Goal: Information Seeking & Learning: Learn about a topic

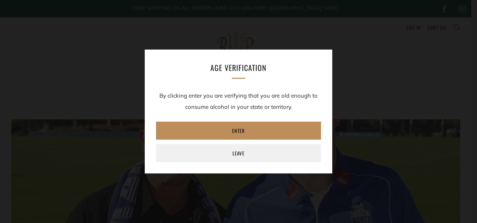
click at [243, 130] on link "Enter" at bounding box center [238, 131] width 165 height 18
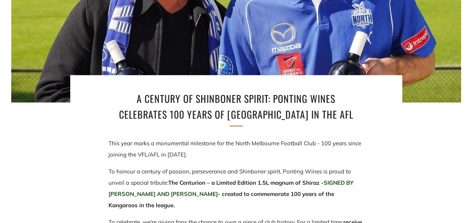
scroll to position [281, 0]
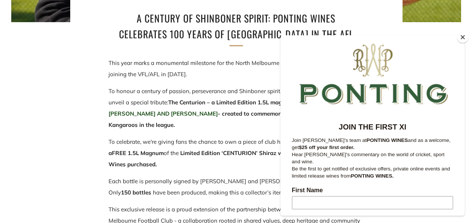
click at [462, 38] on button "Close" at bounding box center [462, 37] width 11 height 11
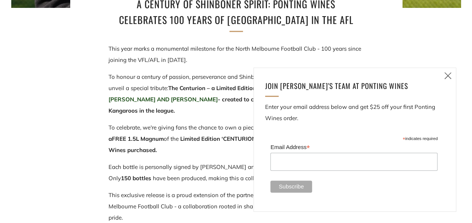
scroll to position [318, 0]
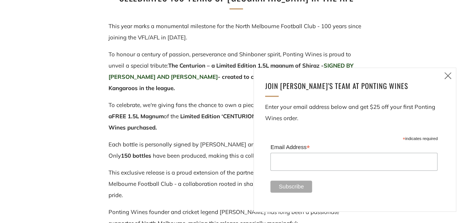
click at [449, 78] on icon at bounding box center [447, 75] width 9 height 9
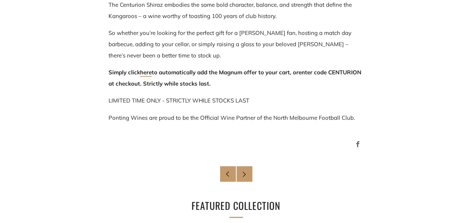
scroll to position [605, 0]
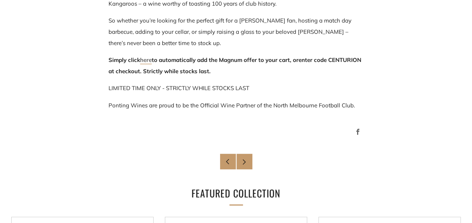
click at [148, 61] on link "here" at bounding box center [146, 60] width 12 height 8
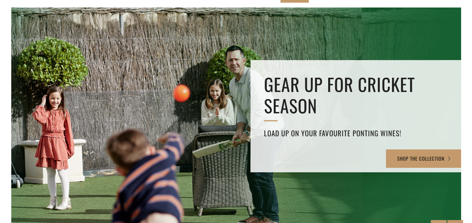
scroll to position [23, 0]
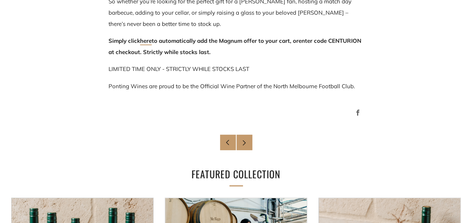
scroll to position [612, 0]
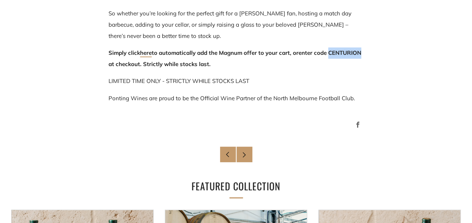
drag, startPoint x: 108, startPoint y: 65, endPoint x: 141, endPoint y: 65, distance: 33.0
click at [141, 65] on span "enter code CENTURION at checkout" at bounding box center [234, 58] width 252 height 18
drag, startPoint x: 141, startPoint y: 65, endPoint x: 137, endPoint y: 64, distance: 4.1
copy span "CENTURION"
click at [249, 152] on link "Newer Post" at bounding box center [244, 154] width 16 height 16
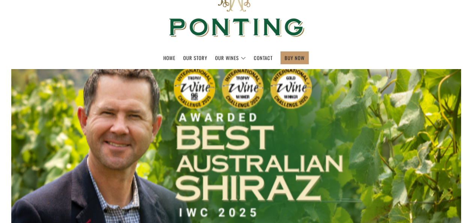
scroll to position [46, 0]
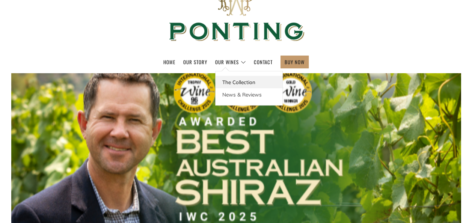
click at [234, 79] on link "The Collection" at bounding box center [248, 82] width 67 height 12
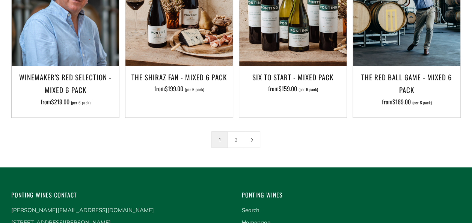
scroll to position [1146, 0]
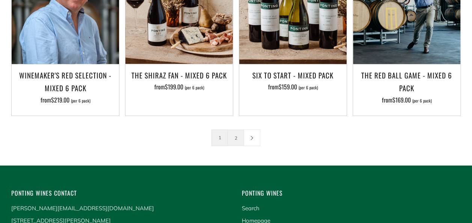
click at [238, 130] on link "2" at bounding box center [236, 138] width 16 height 16
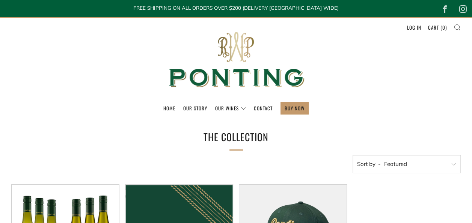
click at [458, 28] on icon at bounding box center [456, 27] width 7 height 7
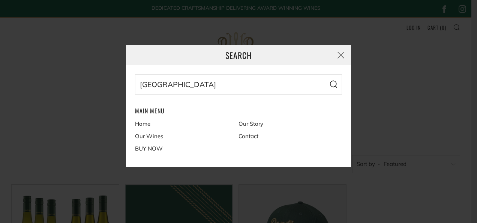
type input "north melbourne"
click at [325, 74] on button "Search" at bounding box center [333, 84] width 17 height 20
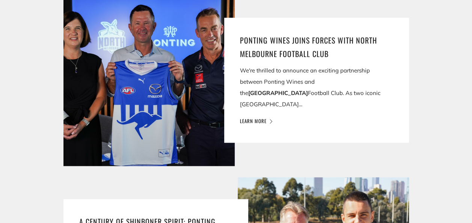
scroll to position [431, 0]
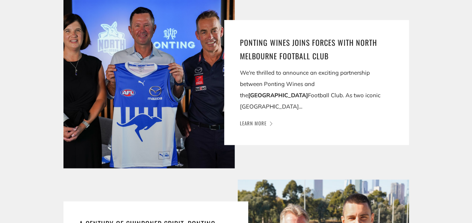
click at [260, 119] on link "Learn more" at bounding box center [256, 123] width 32 height 8
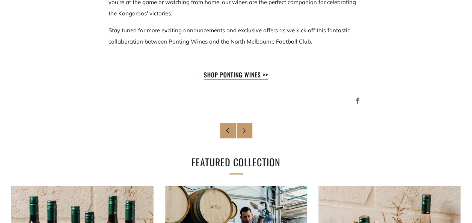
scroll to position [945, 0]
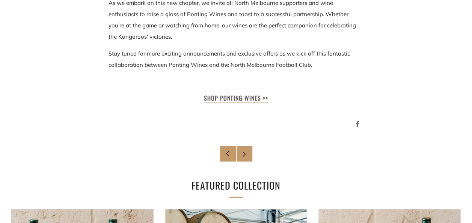
click at [247, 93] on strong "SHOP PONTING WINES >>" at bounding box center [236, 97] width 64 height 9
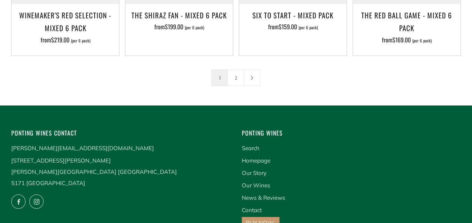
scroll to position [1211, 0]
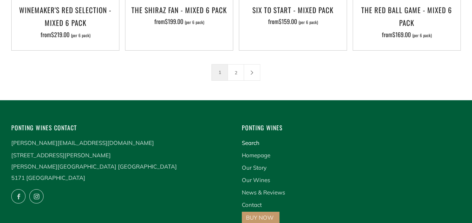
click at [253, 139] on link "Search" at bounding box center [251, 142] width 18 height 7
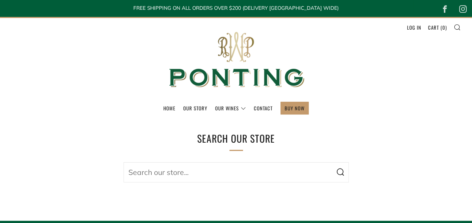
click at [222, 167] on input "Search our store..." at bounding box center [235, 172] width 225 height 20
type input "kangaroos"
click at [331, 162] on button "Search" at bounding box center [339, 172] width 17 height 20
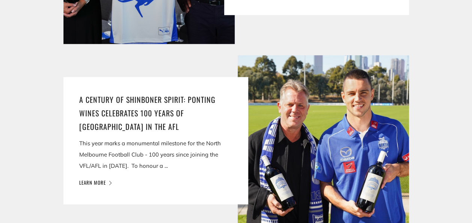
scroll to position [333, 0]
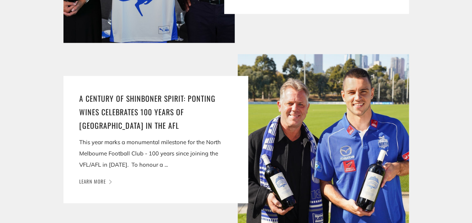
click at [108, 182] on link "Learn more" at bounding box center [95, 181] width 32 height 8
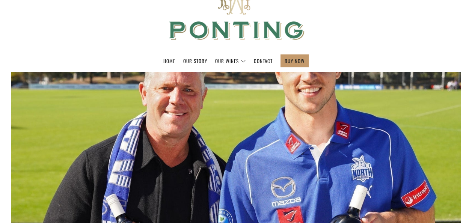
scroll to position [44, 0]
